Goal: Entertainment & Leisure: Consume media (video, audio)

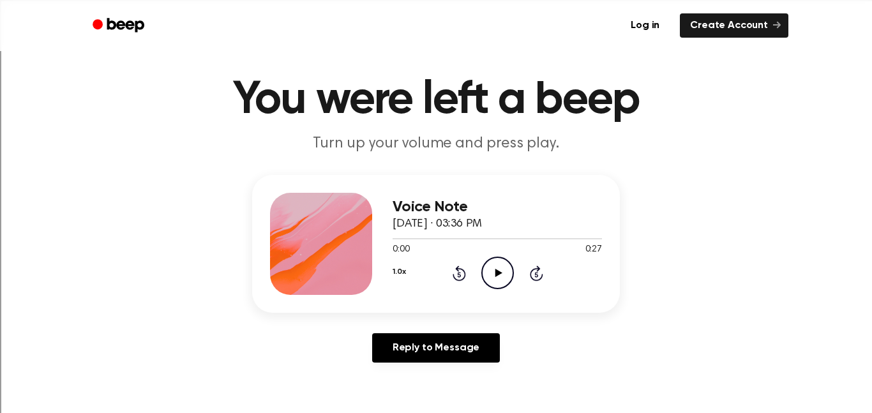
click at [509, 284] on circle at bounding box center [497, 272] width 31 height 31
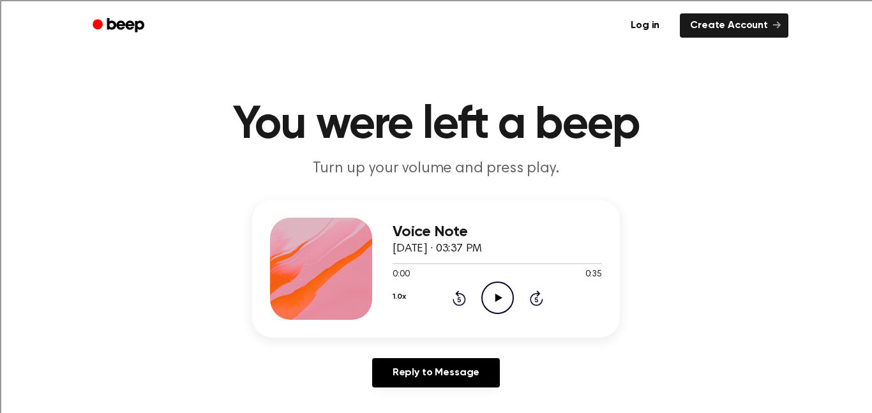
click at [510, 315] on div "Voice Note October 8, 2025 · 03:37 PM 0:00 0:35 Your browser does not support t…" at bounding box center [497, 269] width 209 height 102
click at [510, 303] on icon "Play Audio" at bounding box center [497, 298] width 33 height 33
click at [489, 299] on icon "Play Audio" at bounding box center [497, 298] width 33 height 33
click at [504, 307] on icon "Play Audio" at bounding box center [497, 298] width 33 height 33
click at [504, 310] on icon "Play Audio" at bounding box center [497, 298] width 33 height 33
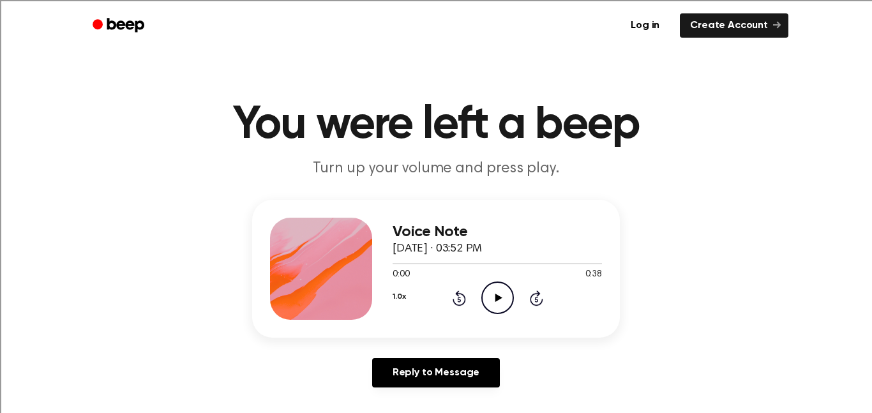
click at [496, 305] on icon "Play Audio" at bounding box center [497, 298] width 33 height 33
